Goal: Task Accomplishment & Management: Use online tool/utility

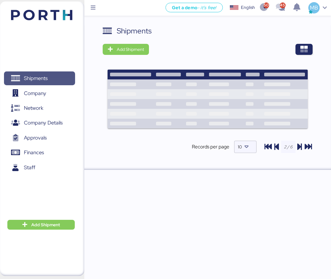
drag, startPoint x: 0, startPoint y: 0, endPoint x: 51, endPoint y: 76, distance: 91.5
click at [51, 76] on span "Shipments" at bounding box center [39, 78] width 66 height 9
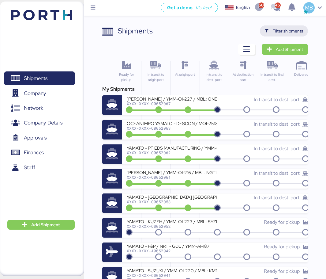
click at [295, 31] on span "Filter shipments" at bounding box center [288, 30] width 31 height 7
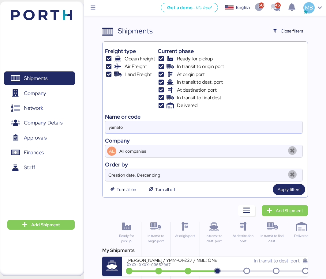
drag, startPoint x: 155, startPoint y: 126, endPoint x: 81, endPoint y: 117, distance: 75.0
paste input "O0051585"
type input "O0051585"
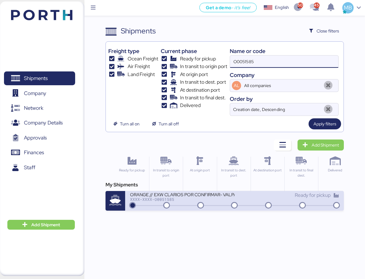
click at [222, 203] on icon at bounding box center [233, 205] width 29 height 7
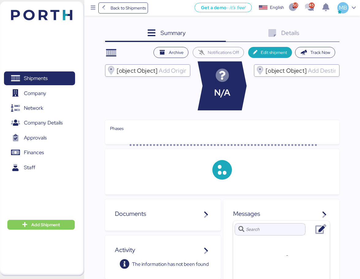
click at [331, 32] on div "Details 0" at bounding box center [283, 33] width 114 height 17
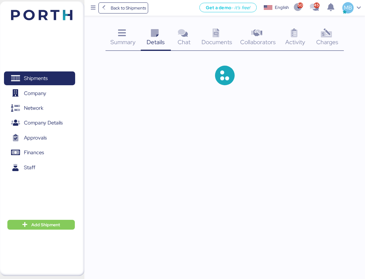
click at [331, 40] on span "Charges" at bounding box center [327, 42] width 22 height 8
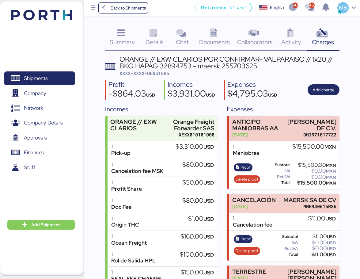
click at [162, 73] on span "XXXX-XXXX-O0051585" at bounding box center [145, 73] width 50 height 6
copy span "O0051585"
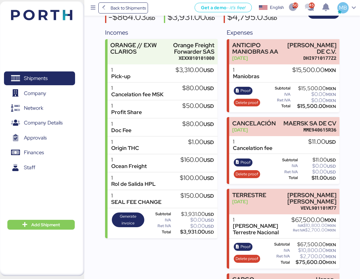
scroll to position [53, 0]
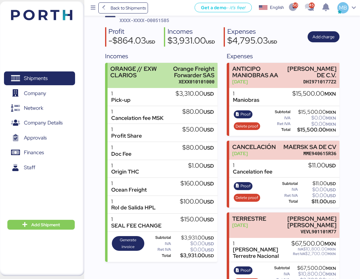
click at [163, 75] on div "Orange Freight Forwarder SAS" at bounding box center [188, 72] width 54 height 13
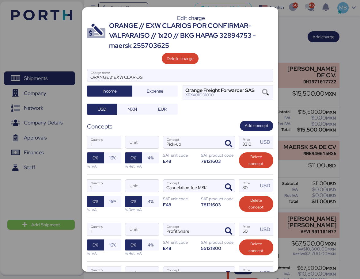
scroll to position [256, 0]
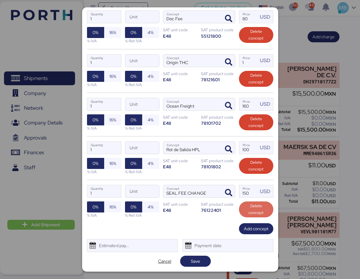
click at [256, 207] on span "Delete concept" at bounding box center [256, 209] width 25 height 13
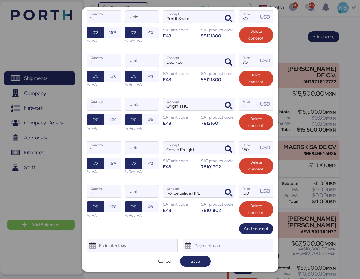
scroll to position [212, 0]
click at [193, 260] on span "Save" at bounding box center [195, 260] width 9 height 7
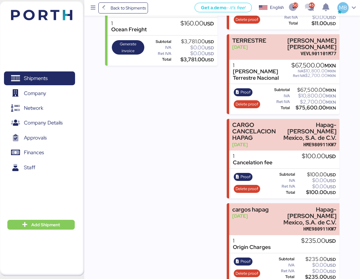
scroll to position [237, 0]
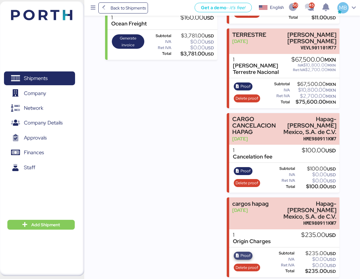
click at [245, 252] on span "Proof" at bounding box center [246, 255] width 10 height 7
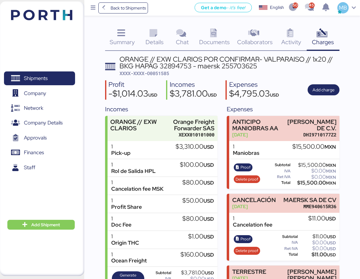
scroll to position [61, 0]
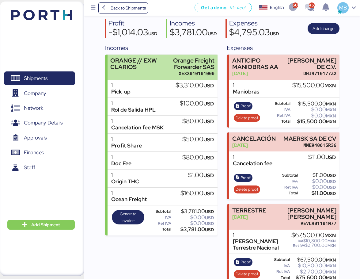
click at [177, 60] on div "Orange Freight Forwarder SAS" at bounding box center [188, 63] width 54 height 13
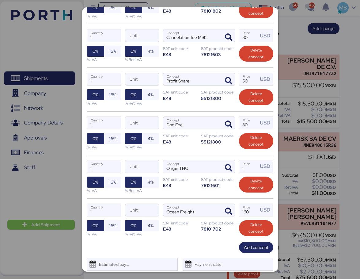
scroll to position [212, 0]
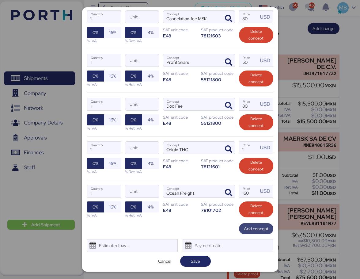
click at [254, 225] on span "Add concept" at bounding box center [256, 228] width 25 height 7
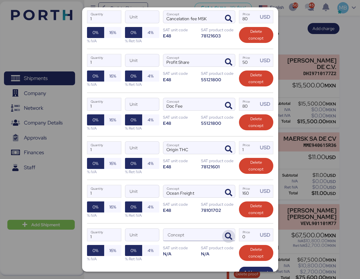
click at [226, 235] on icon "button" at bounding box center [228, 236] width 7 height 7
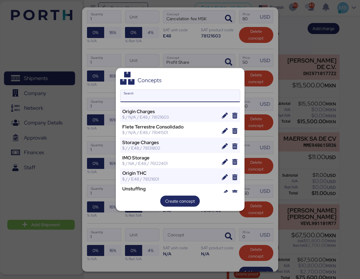
click at [160, 92] on input "Search" at bounding box center [180, 96] width 120 height 12
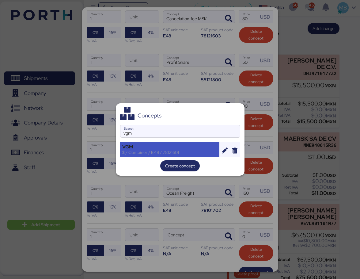
type input "vgm"
click at [168, 150] on div "$ / Container / E48 / 78121601" at bounding box center [169, 153] width 95 height 6
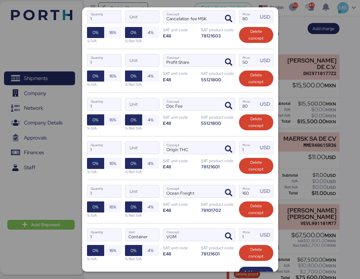
drag, startPoint x: 247, startPoint y: 236, endPoint x: 234, endPoint y: 236, distance: 13.8
click at [234, 236] on div "1 Quantity Container Unit VGM Concept 1 Price USD 0% 16% % IVA 0% 4% % Ret IVA …" at bounding box center [180, 245] width 186 height 44
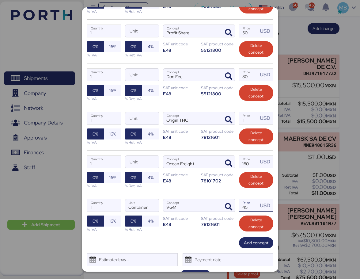
scroll to position [256, 0]
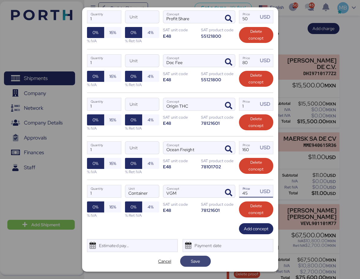
type input "45"
click at [204, 262] on span "Save" at bounding box center [195, 261] width 31 height 11
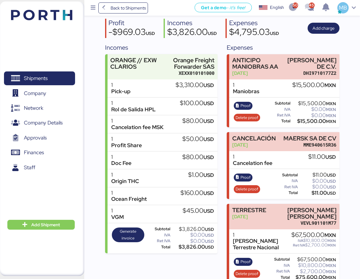
scroll to position [61, 0]
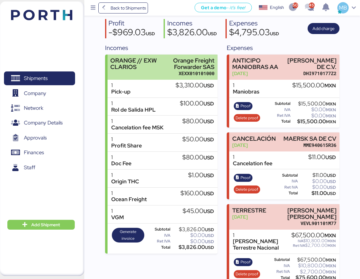
click at [186, 66] on div "Orange Freight Forwarder SAS" at bounding box center [188, 63] width 54 height 13
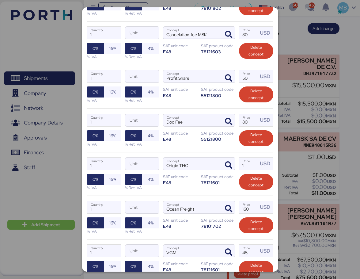
scroll to position [245, 0]
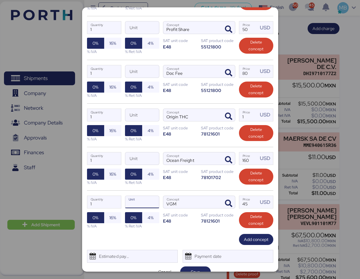
drag, startPoint x: 147, startPoint y: 203, endPoint x: 150, endPoint y: 124, distance: 79.1
click at [150, 124] on div "Edit charge ORANGE // EXW CLARIOS POR CONFIRMAR- VALPARAISO // 1x20 // BKG HAPA…" at bounding box center [180, 139] width 196 height 264
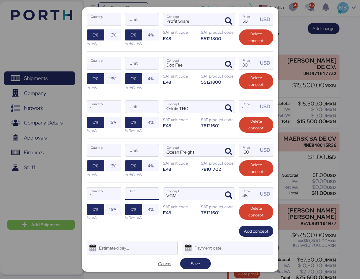
scroll to position [256, 0]
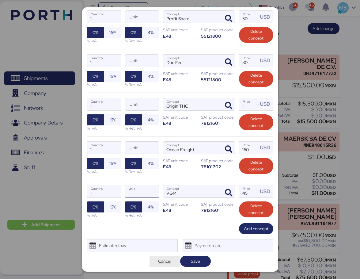
click at [166, 257] on span "Cancel" at bounding box center [164, 260] width 13 height 7
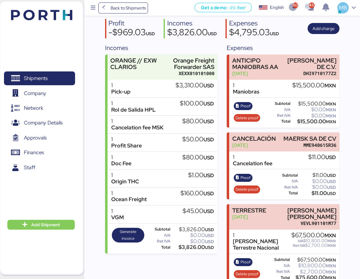
scroll to position [0, 0]
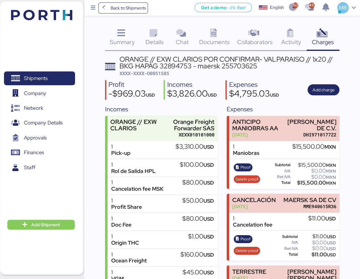
click at [123, 40] on span "Summary" at bounding box center [122, 42] width 25 height 8
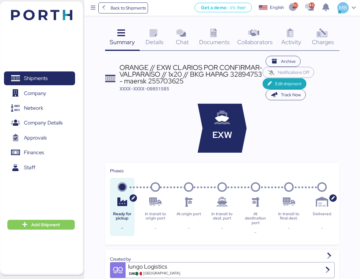
click at [324, 37] on icon at bounding box center [321, 33] width 13 height 9
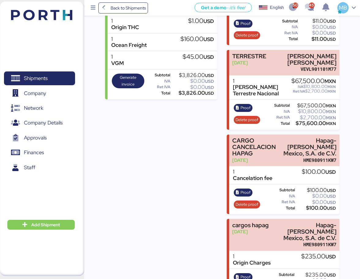
scroll to position [237, 0]
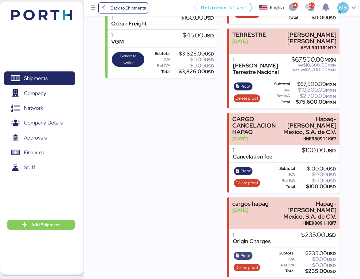
click at [246, 252] on span "Proof" at bounding box center [246, 255] width 10 height 7
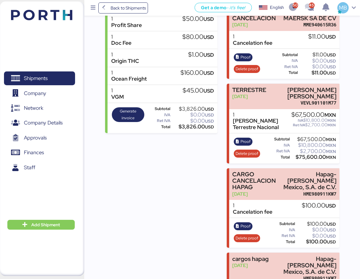
scroll to position [176, 0]
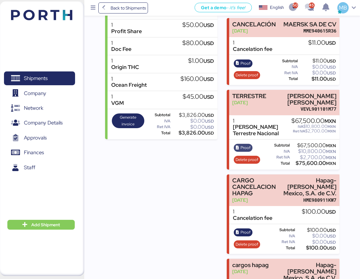
click at [243, 151] on span "Proof" at bounding box center [246, 147] width 10 height 7
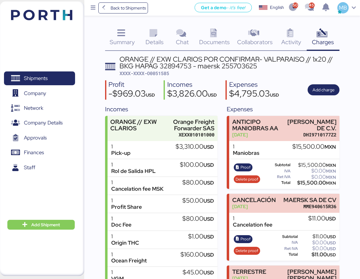
click at [165, 71] on span "XXXX-XXXX-O0051585" at bounding box center [145, 73] width 50 height 6
copy span "O0051585"
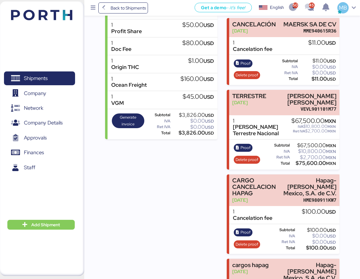
scroll to position [53, 0]
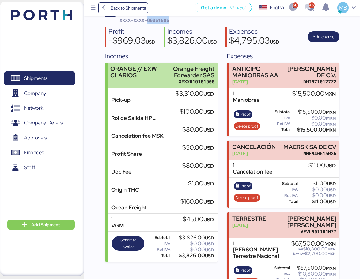
click at [173, 74] on div "Orange Freight Forwarder SAS" at bounding box center [188, 72] width 54 height 13
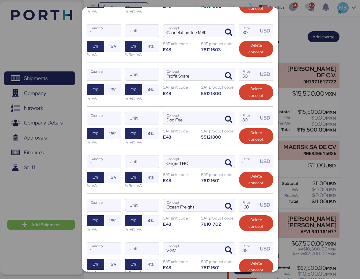
scroll to position [256, 0]
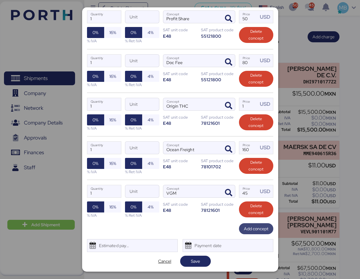
click at [250, 230] on span "Add concept" at bounding box center [256, 228] width 25 height 7
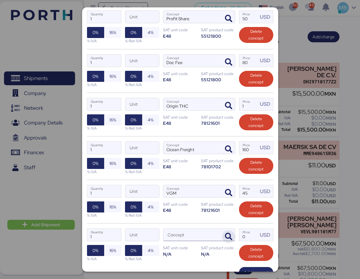
click at [225, 233] on icon "button" at bounding box center [228, 236] width 7 height 7
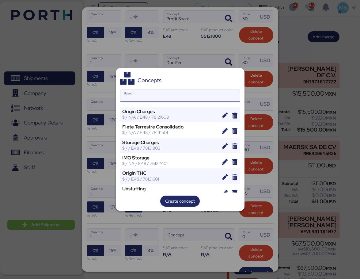
click at [187, 91] on input "Search" at bounding box center [180, 96] width 120 height 12
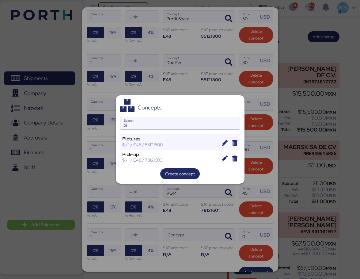
type input "p"
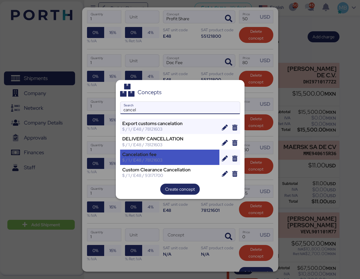
type input "cancel"
click at [164, 157] on div "$ / 1 / E48 / 78121603" at bounding box center [169, 160] width 95 height 6
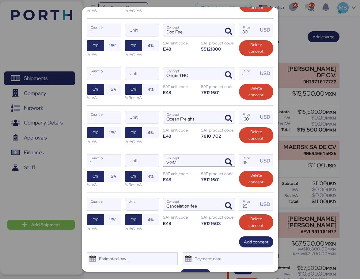
scroll to position [300, 0]
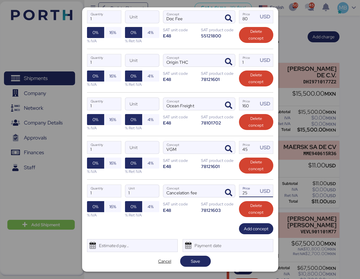
drag, startPoint x: 244, startPoint y: 191, endPoint x: 232, endPoint y: 189, distance: 12.1
click at [233, 189] on div "1 Quantity 1 Unit Cancelation fee Concept 25 Price USD 0% 16% % IVA 0% 4% % Ret…" at bounding box center [180, 201] width 186 height 44
type input "334"
click at [196, 261] on span "Save" at bounding box center [195, 260] width 9 height 7
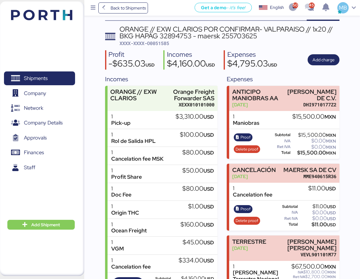
scroll to position [80, 0]
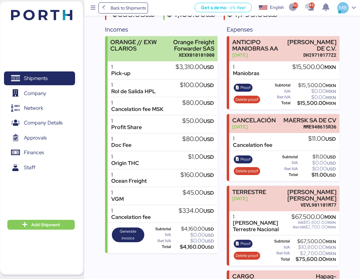
click at [155, 51] on div "ORANGE // EXW CLARIOS" at bounding box center [134, 45] width 48 height 13
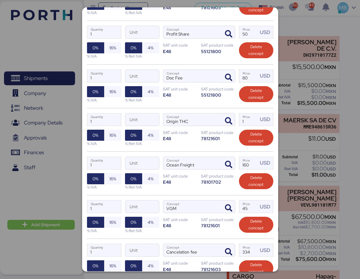
scroll to position [300, 0]
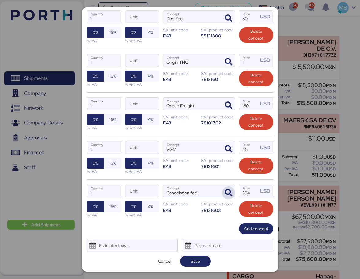
click at [225, 193] on icon "button" at bounding box center [228, 192] width 7 height 7
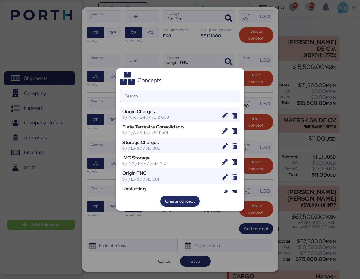
click at [162, 90] on input "Search" at bounding box center [180, 96] width 120 height 12
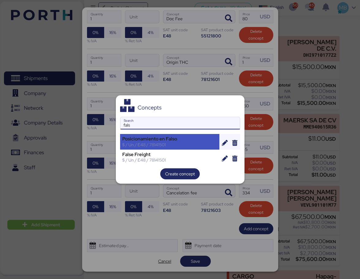
type input "fals"
click at [167, 141] on div "Posicionamiento en Falso" at bounding box center [169, 139] width 95 height 6
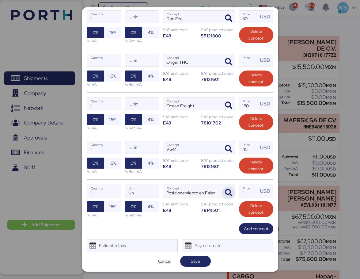
drag, startPoint x: 244, startPoint y: 191, endPoint x: 222, endPoint y: 188, distance: 22.2
click at [222, 188] on div "1 Quantity Un Unit Posicionamiento en Falso Concept 1 Price USD 0% 16% % IVA 0%…" at bounding box center [180, 201] width 186 height 44
type input "334"
click at [191, 262] on span "Save" at bounding box center [195, 260] width 9 height 7
